Goal: Entertainment & Leisure: Browse casually

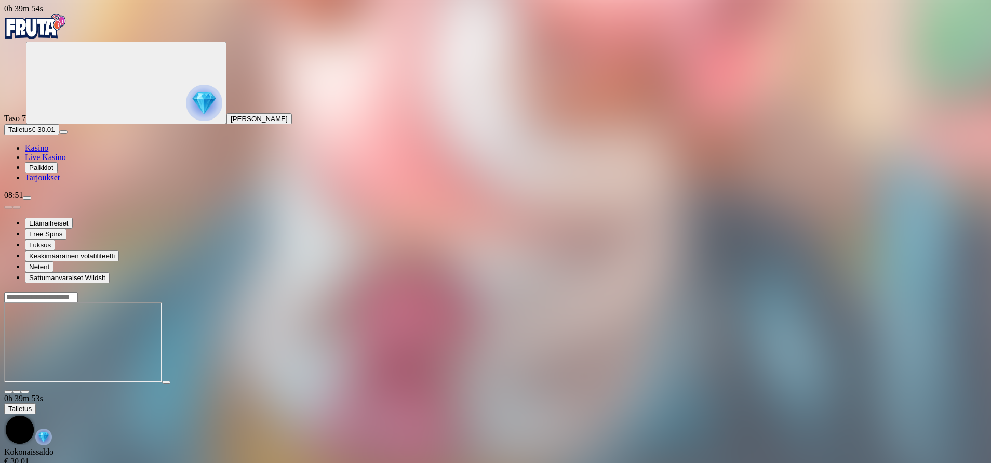
click at [48, 152] on span "Kasino" at bounding box center [36, 147] width 23 height 9
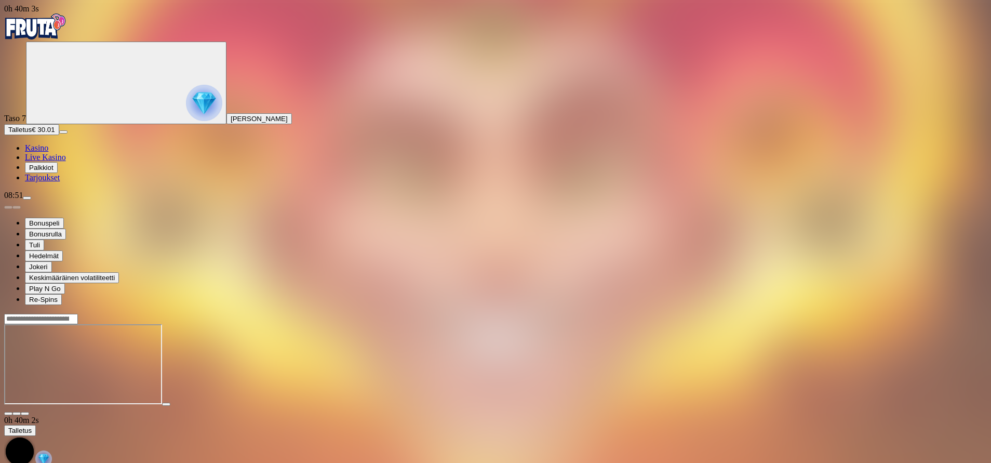
click at [25, 413] on span "fullscreen icon" at bounding box center [25, 413] width 0 height 0
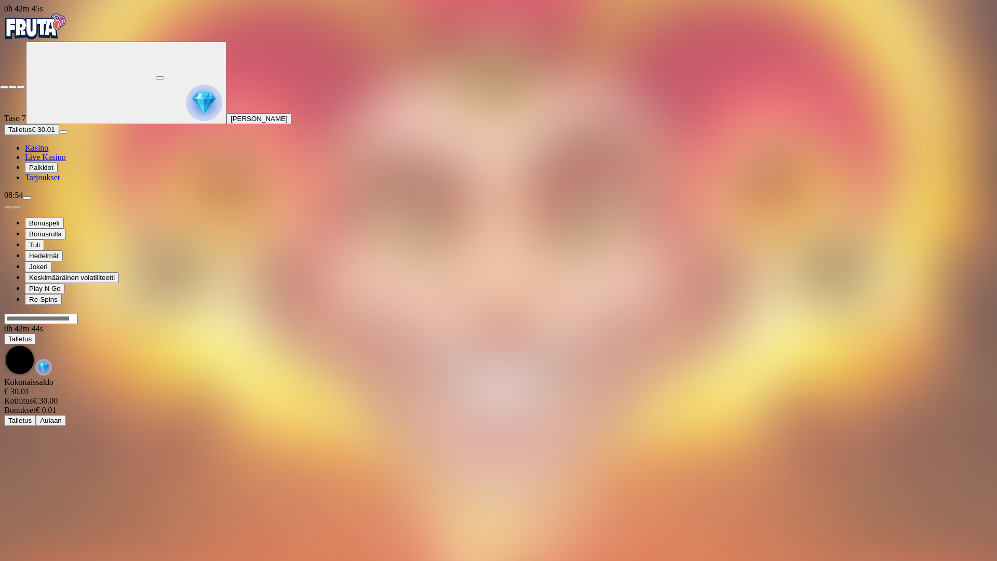
click at [21, 87] on span "fullscreen-exit icon" at bounding box center [21, 87] width 0 height 0
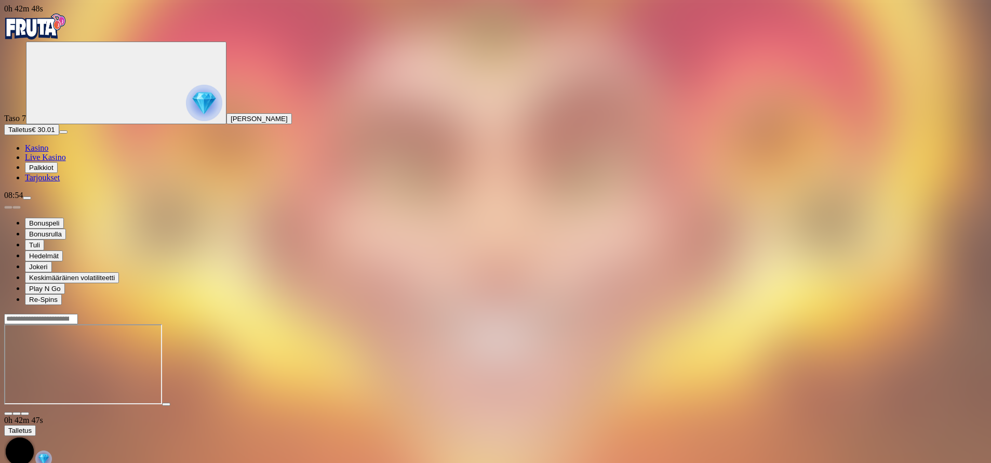
click at [48, 152] on span "Kasino" at bounding box center [36, 147] width 23 height 9
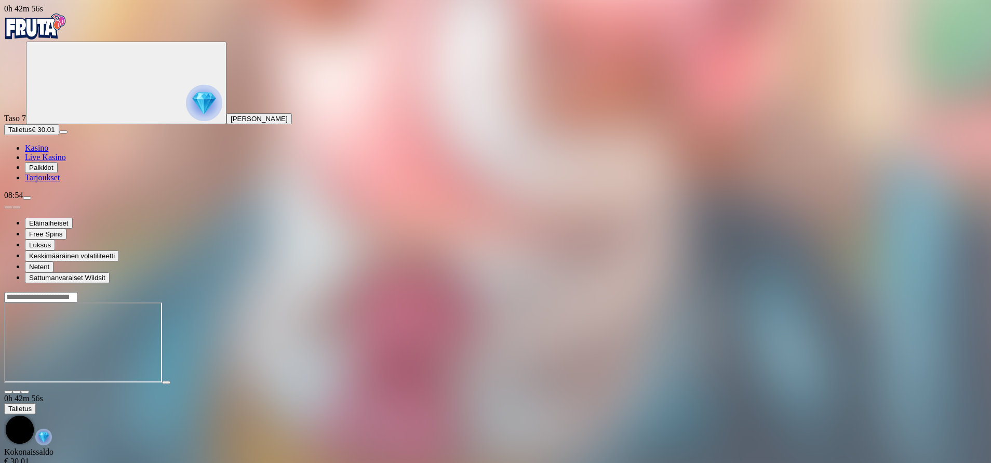
click at [25, 391] on span "fullscreen icon" at bounding box center [25, 391] width 0 height 0
